Goal: Find specific page/section: Find specific page/section

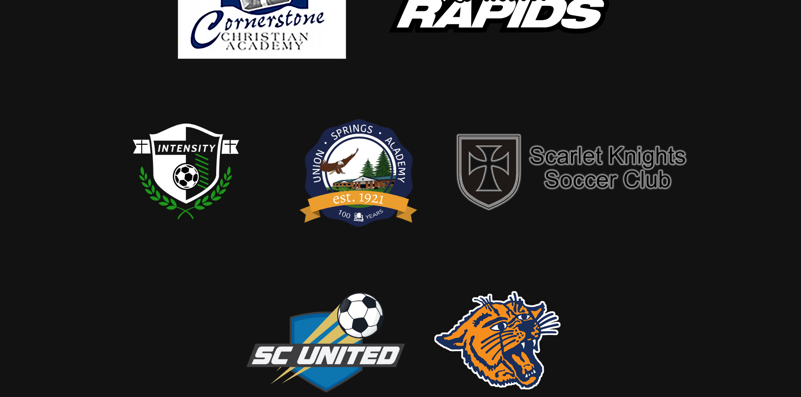
scroll to position [83, 0]
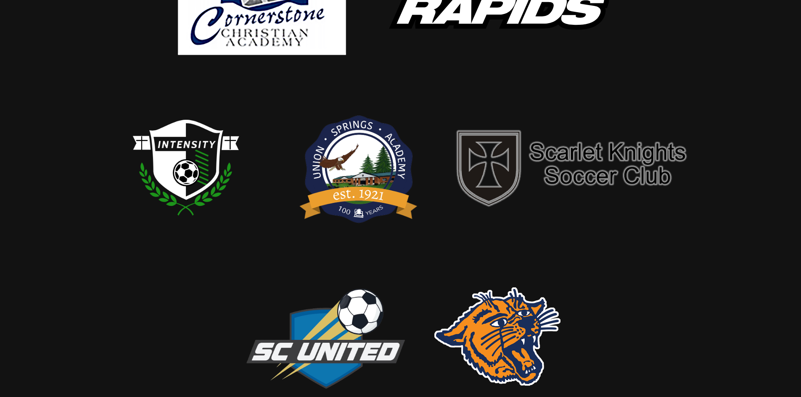
click at [334, 341] on img at bounding box center [325, 337] width 168 height 115
click at [348, 164] on img at bounding box center [359, 167] width 126 height 130
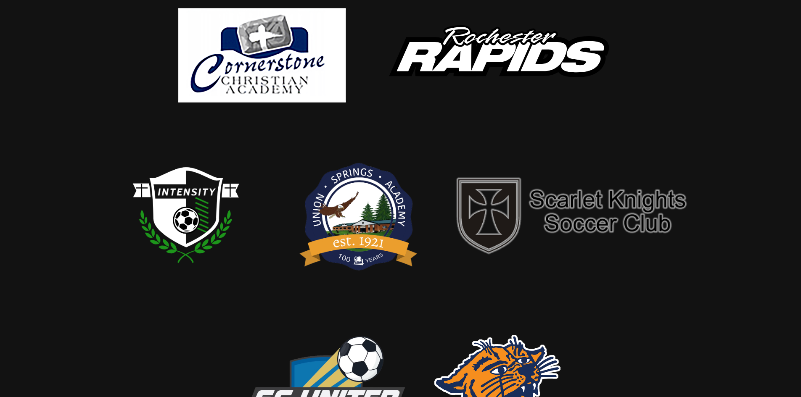
scroll to position [0, 0]
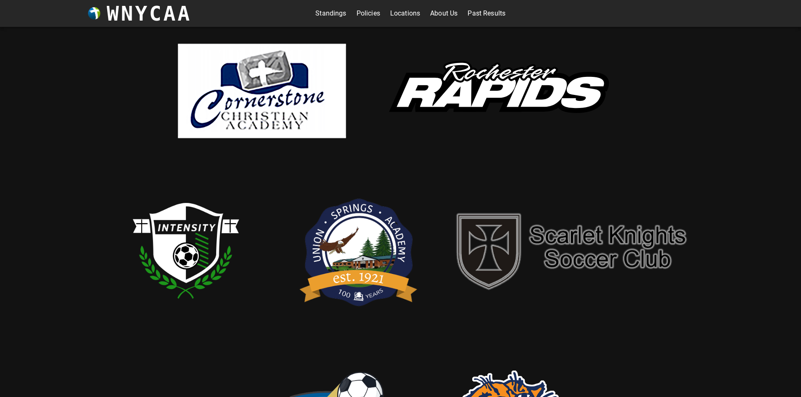
click at [589, 238] on img at bounding box center [573, 250] width 252 height 91
click at [327, 11] on link "Standings" at bounding box center [330, 13] width 31 height 13
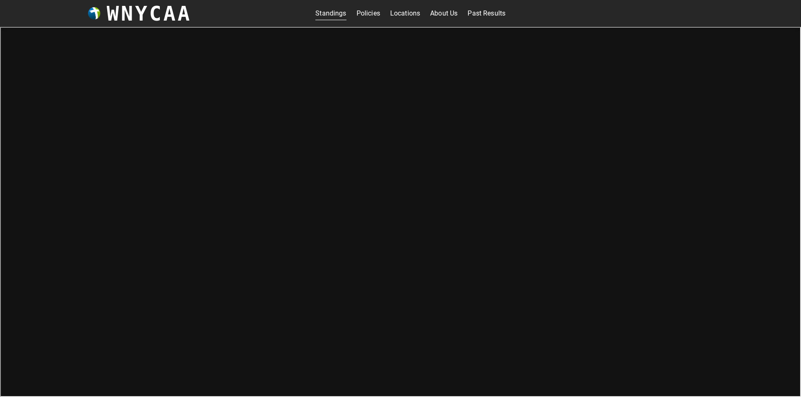
click at [150, 13] on h3 "WNYCAA" at bounding box center [149, 14] width 85 height 24
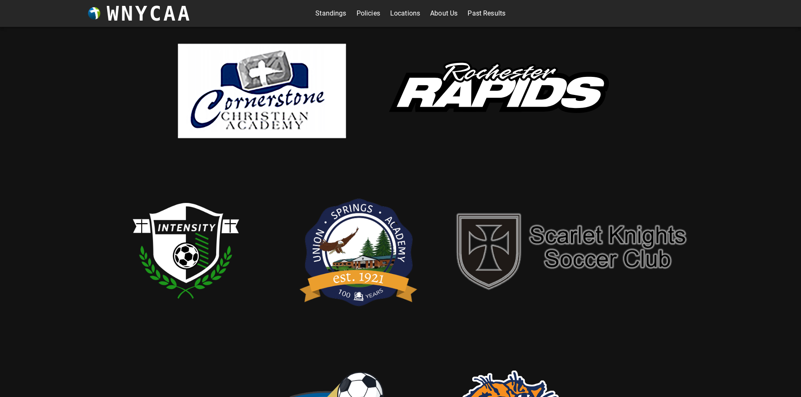
click at [333, 13] on link "Standings" at bounding box center [330, 13] width 31 height 13
